Goal: Information Seeking & Learning: Learn about a topic

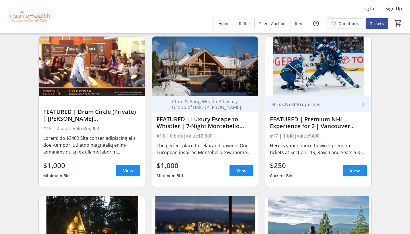
scroll to position [208, 0]
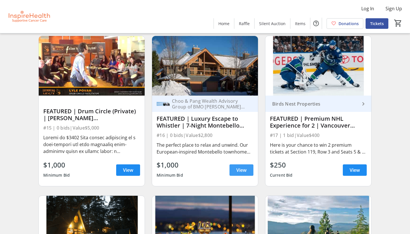
click at [241, 169] on span "View" at bounding box center [242, 169] width 10 height 7
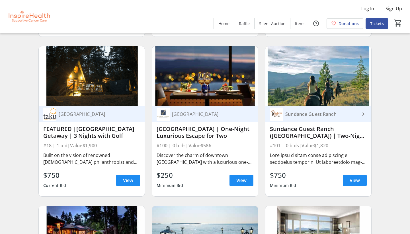
scroll to position [366, 0]
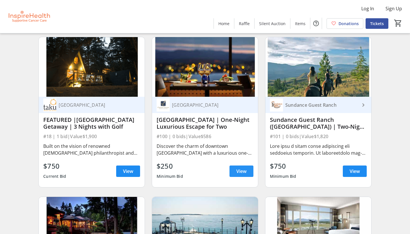
click at [240, 170] on span "View" at bounding box center [242, 171] width 10 height 7
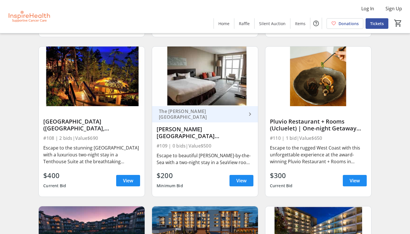
scroll to position [836, 0]
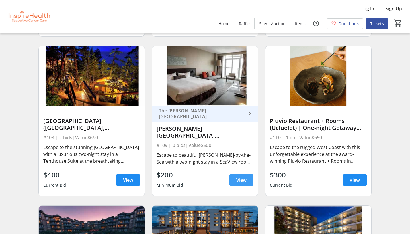
click at [241, 178] on span "View" at bounding box center [242, 179] width 10 height 7
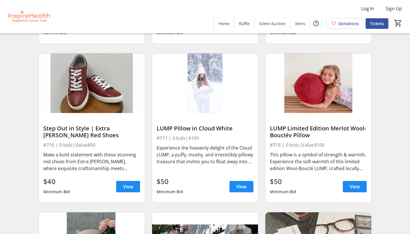
scroll to position [4818, 0]
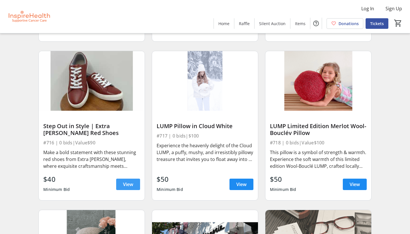
click at [127, 183] on span "View" at bounding box center [128, 184] width 10 height 7
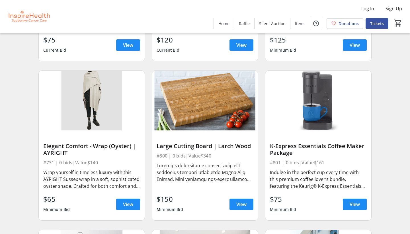
scroll to position [5398, 0]
